Goal: Complete application form

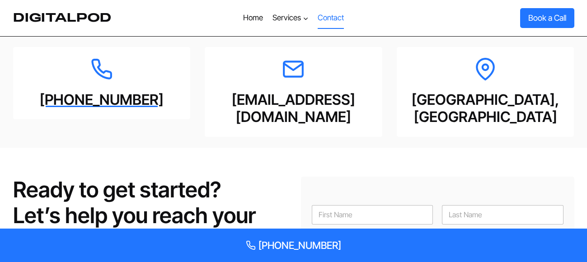
type input "[PERSON_NAME]"
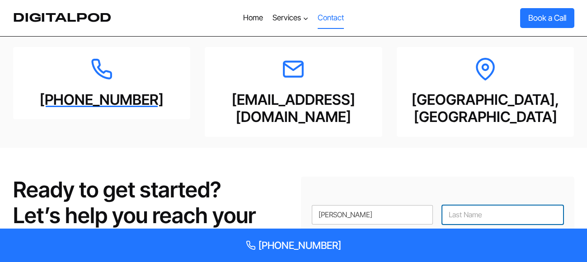
type input "[PERSON_NAME]"
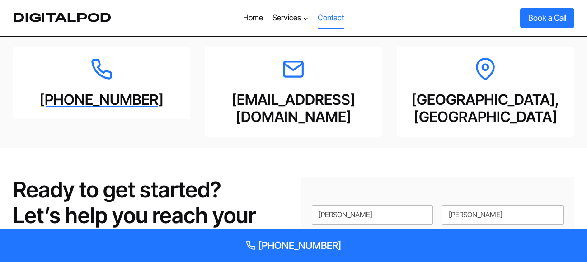
type input "[PERSON_NAME][EMAIL_ADDRESS][DOMAIN_NAME]"
type input "Webgrity"
type input "033 4007 3326"
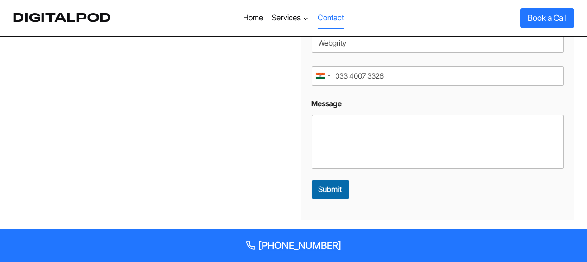
scroll to position [316, 0]
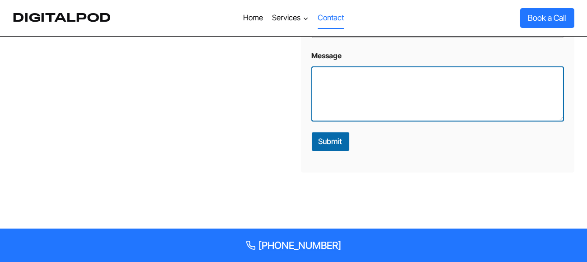
click at [350, 73] on textarea "Message" at bounding box center [438, 94] width 252 height 54
paste textarea "Hello, We are offering 25 Hours of no obligation FREE Trial of web designing an…"
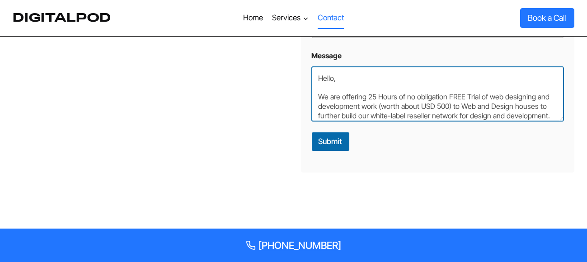
scroll to position [168, 0]
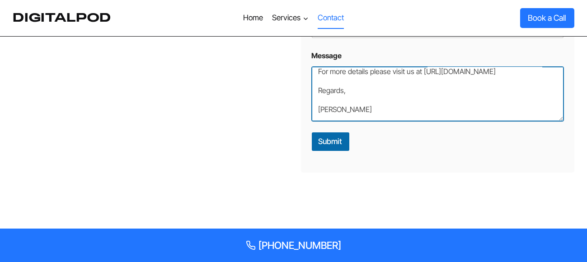
type textarea "Hello, We are offering 25 Hours of no obligation FREE Trial of web designing an…"
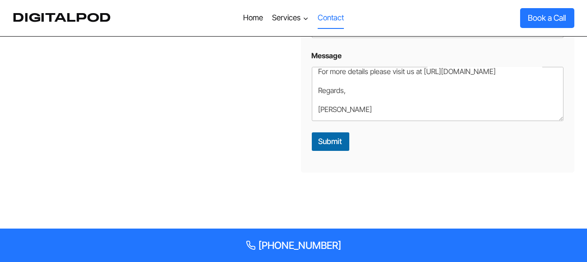
click at [339, 114] on form "Please enable JavaScript in your browser to complete this form. Name * [PERSON_…" at bounding box center [438, 16] width 252 height 269
drag, startPoint x: 339, startPoint y: 114, endPoint x: 339, endPoint y: 121, distance: 6.8
click at [339, 115] on form "Please enable JavaScript in your browser to complete this form. Name * [PERSON_…" at bounding box center [438, 16] width 252 height 269
click at [339, 132] on button "Submit" at bounding box center [330, 141] width 37 height 19
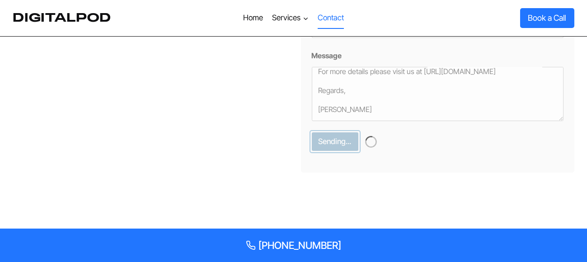
click at [339, 132] on button "Sending..." at bounding box center [335, 141] width 47 height 19
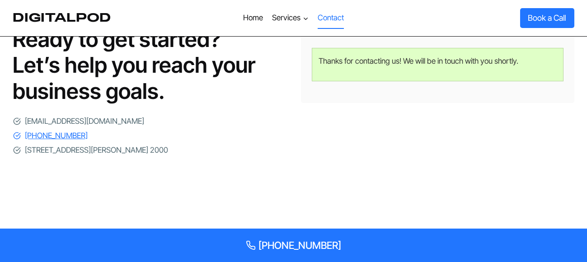
scroll to position [136, 0]
